Goal: Obtain resource: Obtain resource

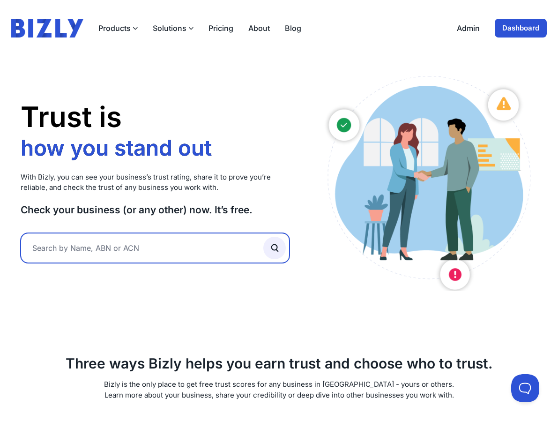
click at [100, 247] on input "text" at bounding box center [155, 248] width 269 height 30
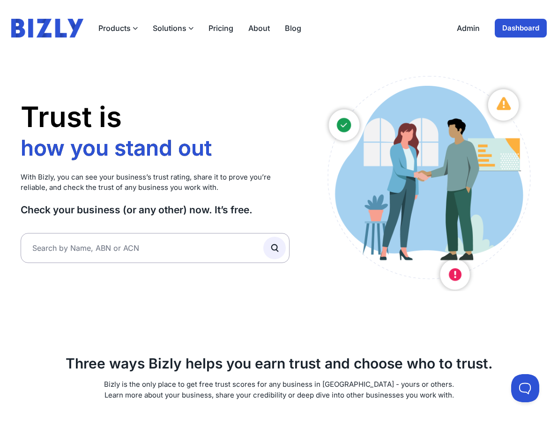
click at [504, 26] on link "Dashboard" at bounding box center [521, 28] width 52 height 19
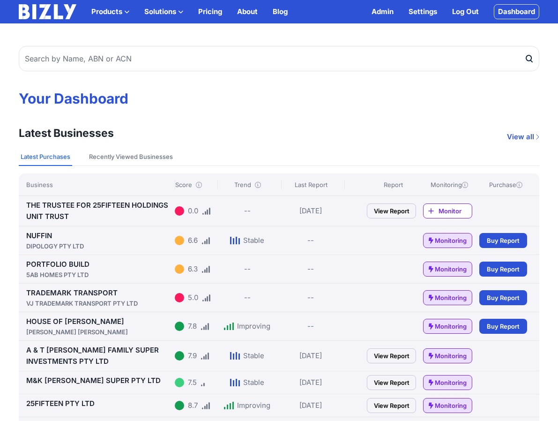
click at [447, 243] on span "Monitoring" at bounding box center [451, 240] width 32 height 9
click at [492, 242] on span "Buy Report" at bounding box center [503, 240] width 33 height 9
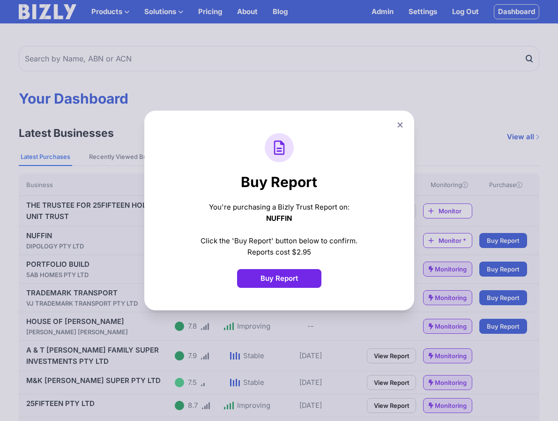
click at [285, 274] on button "Buy Report" at bounding box center [279, 278] width 84 height 19
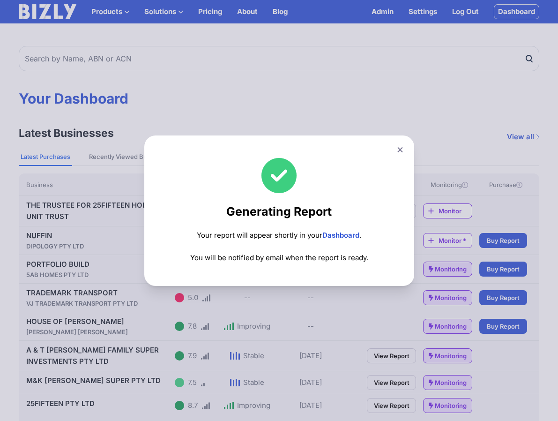
click at [346, 234] on link "Dashboard" at bounding box center [340, 235] width 37 height 9
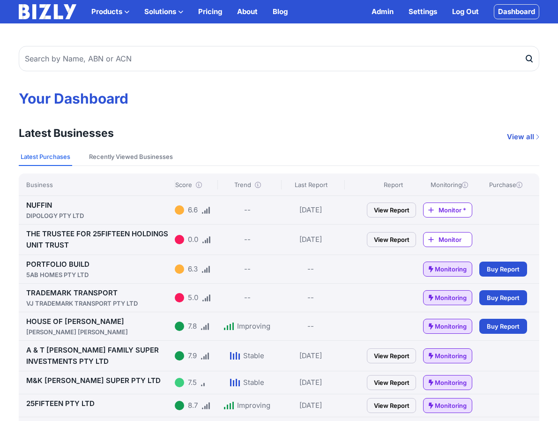
click at [386, 208] on link "View Report" at bounding box center [391, 209] width 49 height 15
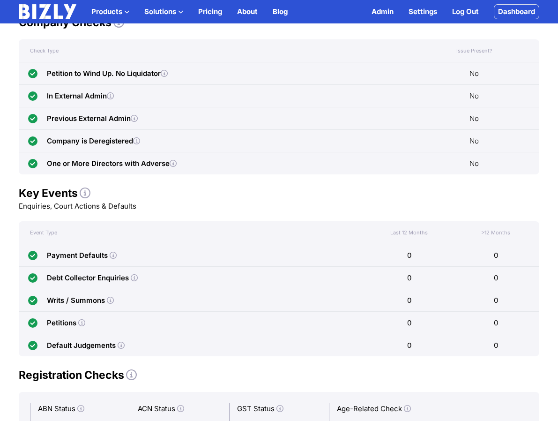
scroll to position [592, 0]
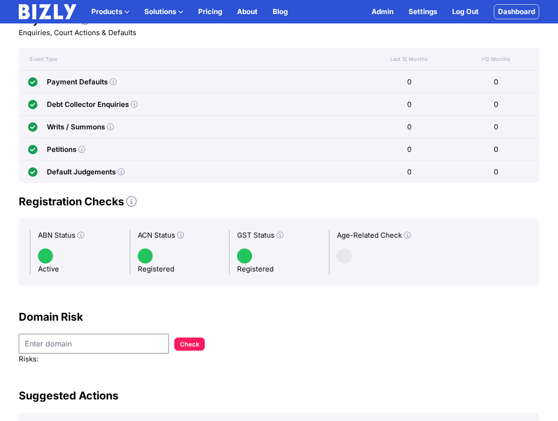
drag, startPoint x: 346, startPoint y: 259, endPoint x: 334, endPoint y: 287, distance: 30.8
click at [334, 287] on div "Business Details Score History Company Checks Key Events Registration Checks Do…" at bounding box center [279, 0] width 558 height 1011
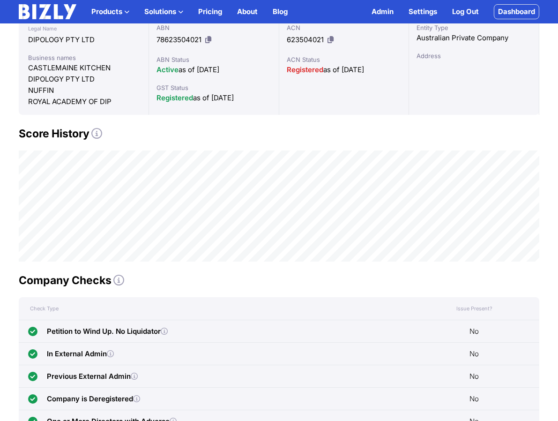
scroll to position [0, 0]
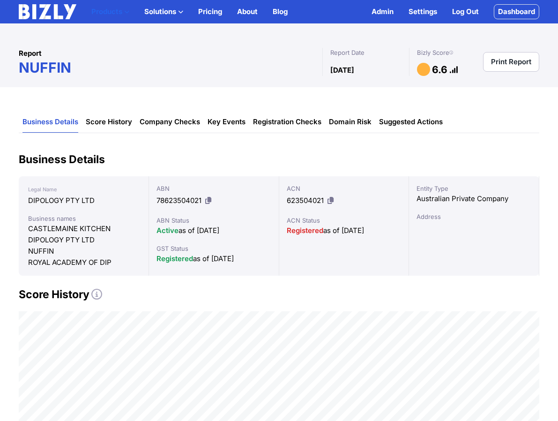
click at [109, 9] on button "Products" at bounding box center [110, 11] width 38 height 11
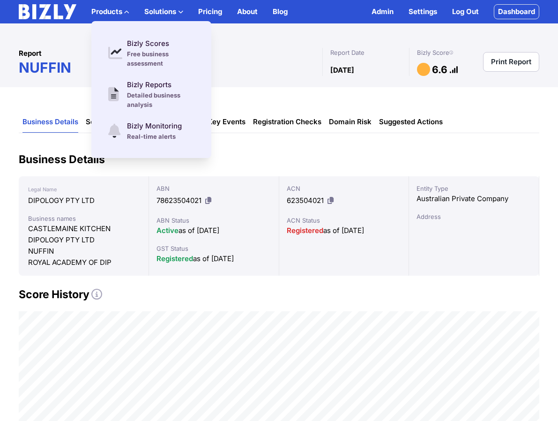
click at [266, 61] on h1 "NUFFIN" at bounding box center [171, 67] width 304 height 17
